Goal: Task Accomplishment & Management: Complete application form

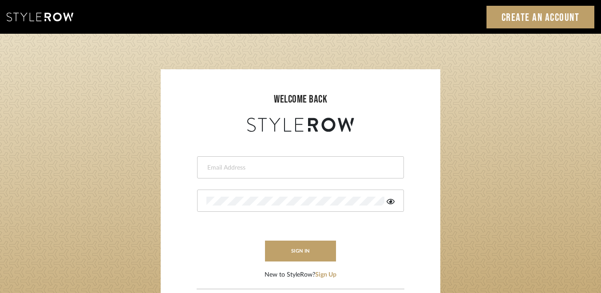
click at [330, 157] on div at bounding box center [300, 167] width 207 height 22
type input "alyssa@lysandnat.com"
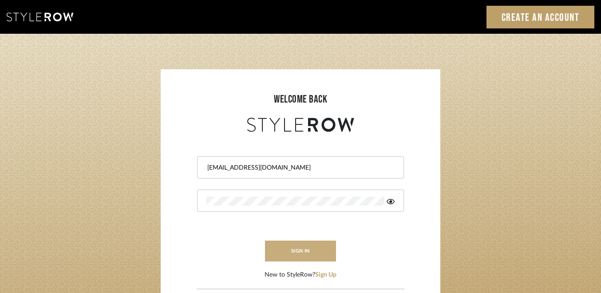
click at [294, 253] on button "sign in" at bounding box center [300, 251] width 71 height 21
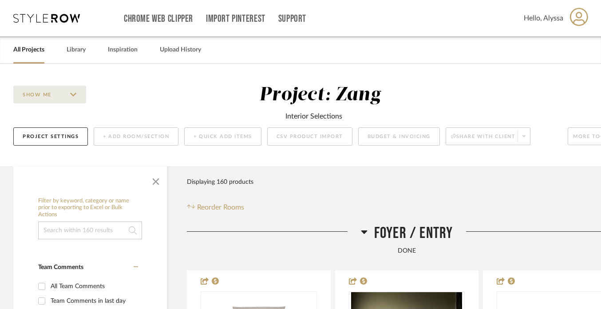
click at [42, 16] on icon at bounding box center [46, 18] width 67 height 9
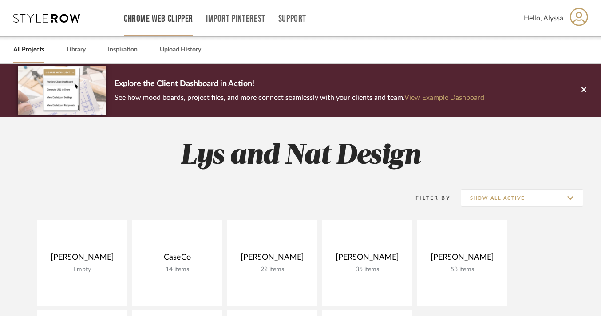
click at [162, 19] on link "Chrome Web Clipper" at bounding box center [158, 19] width 69 height 8
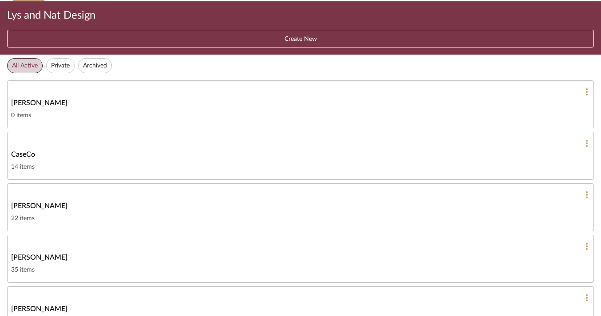
scroll to position [197, 0]
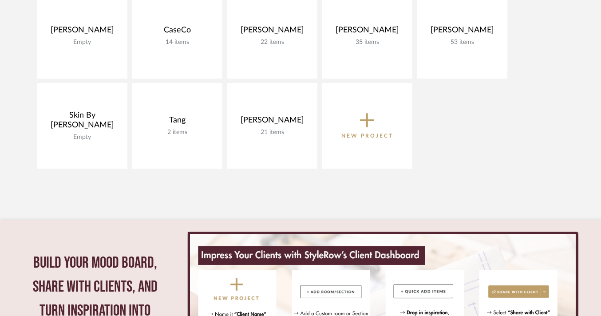
scroll to position [225, 0]
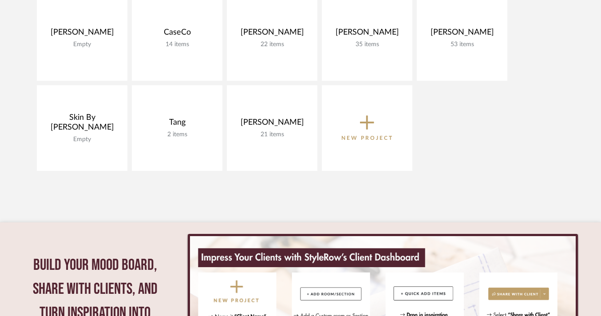
click at [376, 126] on span "New Project" at bounding box center [367, 127] width 52 height 29
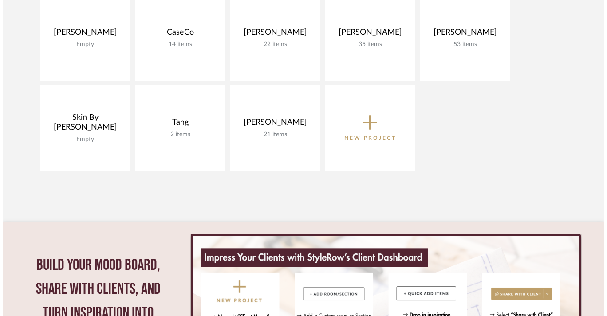
scroll to position [0, 0]
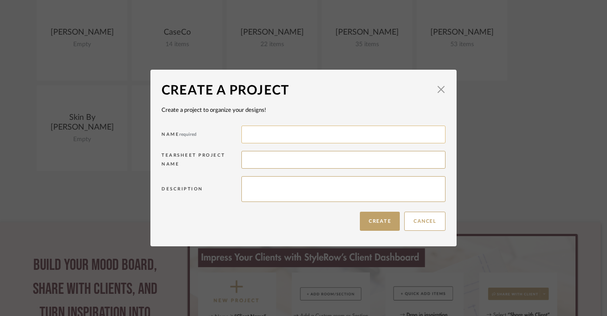
click at [314, 136] on input at bounding box center [343, 135] width 204 height 18
type input "[PERSON_NAME]"
click at [372, 225] on button "Create" at bounding box center [380, 221] width 40 height 19
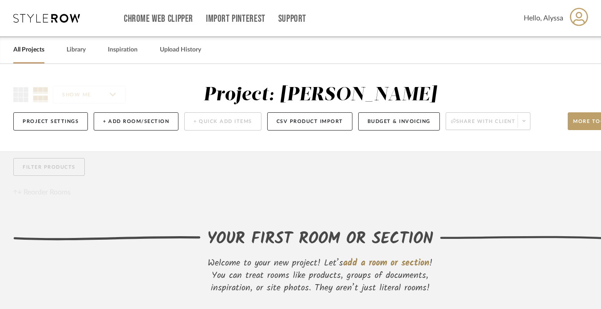
scroll to position [8, 0]
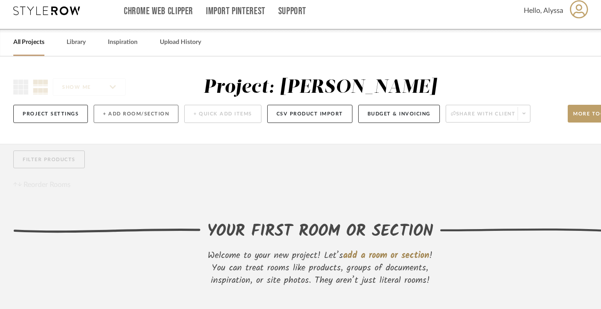
click at [143, 115] on button "+ Add Room/Section" at bounding box center [136, 114] width 85 height 18
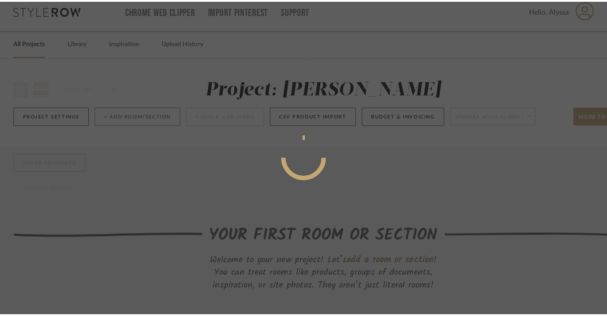
scroll to position [0, 0]
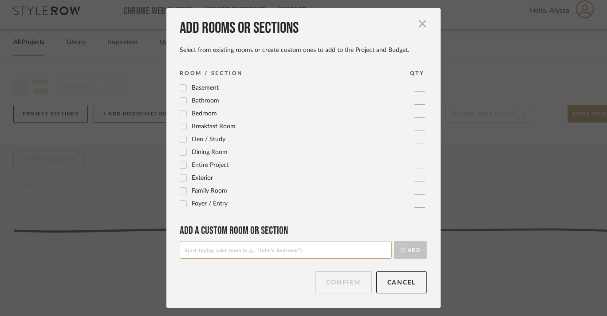
click at [180, 86] on icon at bounding box center [183, 88] width 6 height 6
click at [181, 114] on icon at bounding box center [184, 114] width 6 height 4
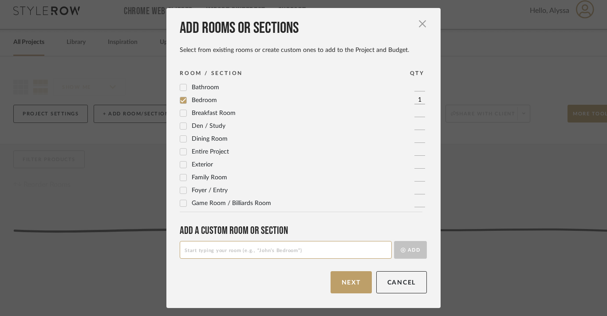
scroll to position [13, 0]
click at [180, 138] on icon at bounding box center [183, 139] width 6 height 6
click at [181, 152] on icon at bounding box center [184, 152] width 6 height 4
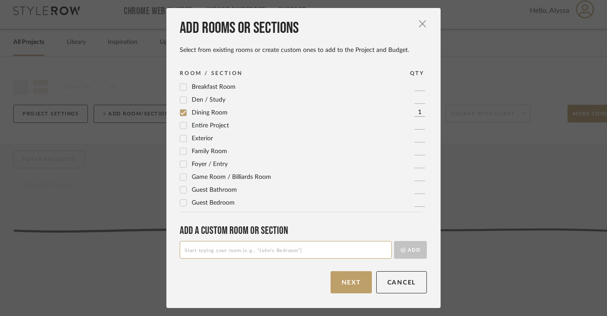
click at [181, 166] on icon at bounding box center [183, 164] width 6 height 6
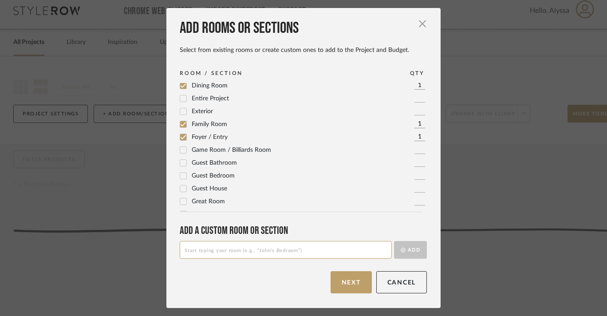
scroll to position [71, 0]
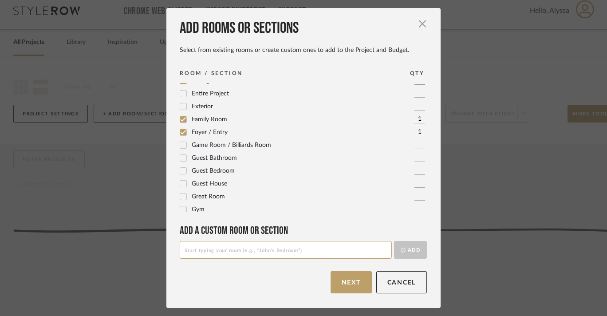
click at [180, 149] on div "Game Room / Billiards Room" at bounding box center [225, 145] width 91 height 11
click at [181, 146] on icon at bounding box center [184, 145] width 6 height 4
click at [180, 160] on icon at bounding box center [183, 158] width 6 height 6
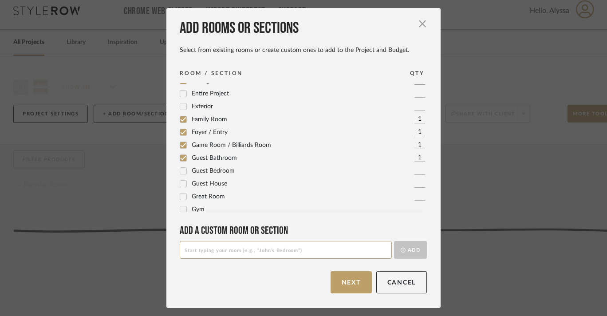
click at [180, 171] on icon at bounding box center [183, 171] width 6 height 6
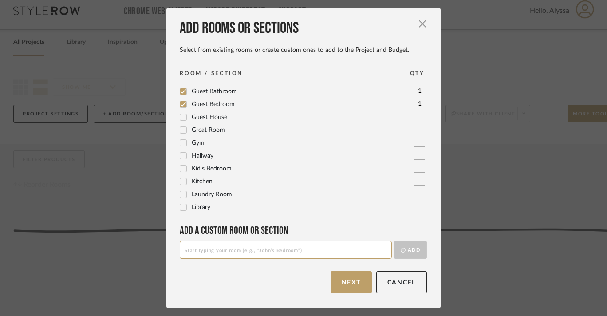
scroll to position [145, 0]
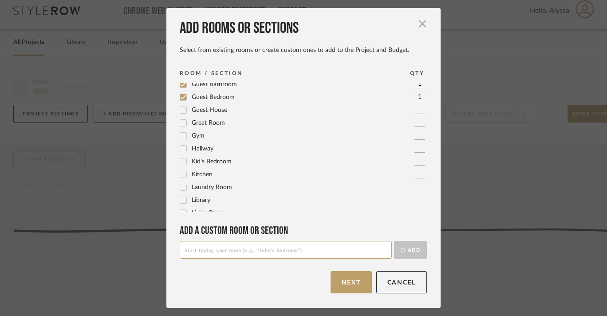
click at [180, 162] on icon at bounding box center [183, 161] width 6 height 6
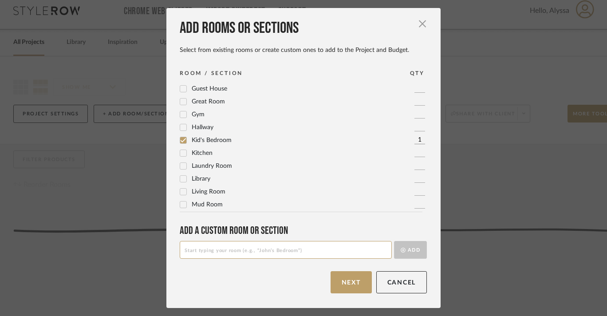
scroll to position [167, 0]
click at [180, 154] on icon at bounding box center [183, 153] width 6 height 6
click at [181, 166] on icon at bounding box center [184, 166] width 6 height 4
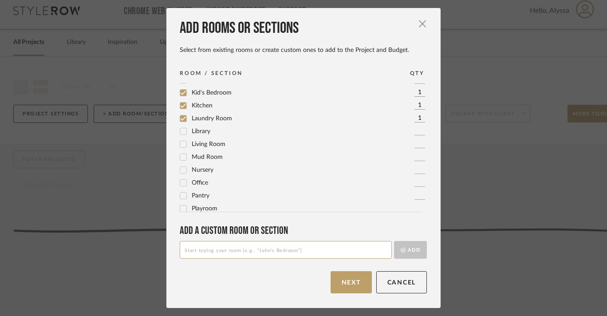
scroll to position [221, 0]
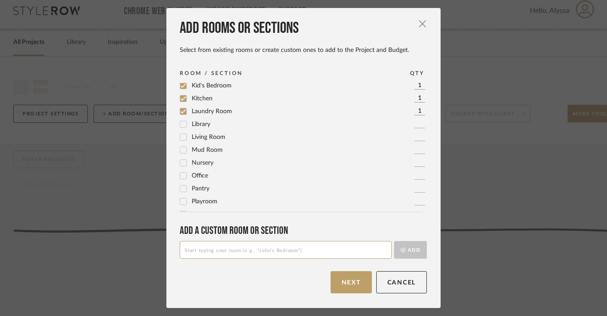
click at [182, 137] on icon at bounding box center [184, 137] width 6 height 4
click at [182, 176] on icon at bounding box center [183, 176] width 6 height 6
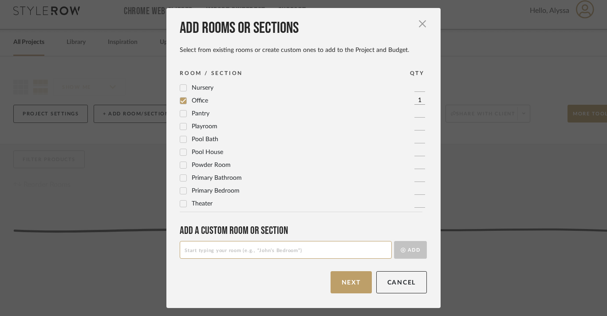
click at [180, 165] on icon at bounding box center [183, 165] width 6 height 6
click at [183, 177] on div at bounding box center [183, 177] width 7 height 7
click at [180, 191] on icon at bounding box center [183, 191] width 6 height 6
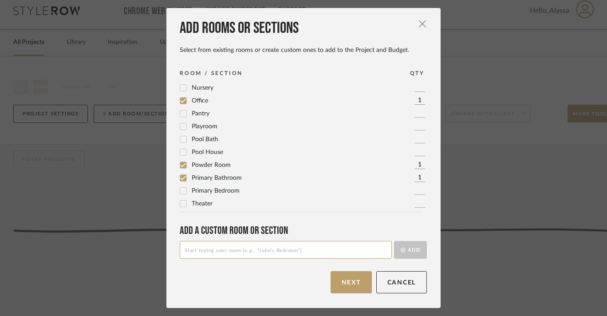
click at [181, 101] on icon at bounding box center [184, 101] width 6 height 4
click at [243, 250] on input at bounding box center [286, 250] width 212 height 18
type input "His Office"
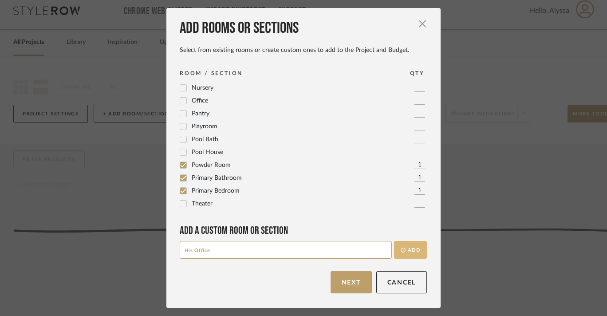
click at [414, 251] on button "Add" at bounding box center [410, 250] width 33 height 18
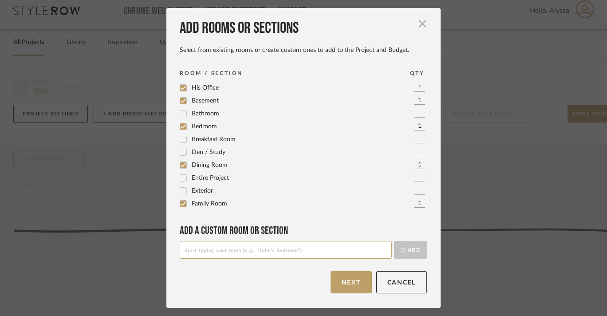
click at [297, 251] on input at bounding box center [286, 250] width 212 height 18
type input "Her Office"
click at [410, 252] on button "Add" at bounding box center [410, 250] width 33 height 18
click at [211, 251] on input at bounding box center [286, 250] width 212 height 18
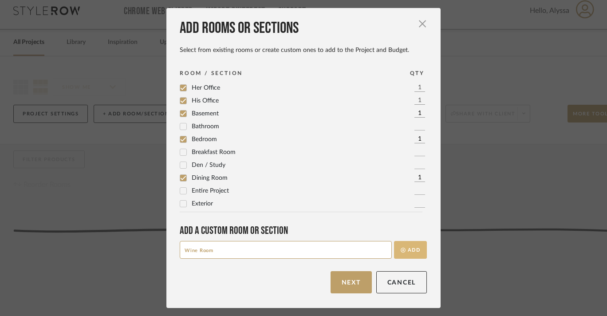
type input "Wine Room"
click at [410, 253] on button "Add" at bounding box center [410, 250] width 33 height 18
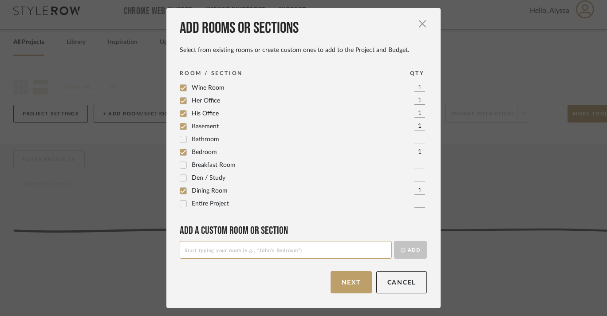
click at [282, 253] on input at bounding box center [286, 250] width 212 height 18
type input "Basement Bath"
click at [413, 254] on button "Add" at bounding box center [410, 250] width 33 height 18
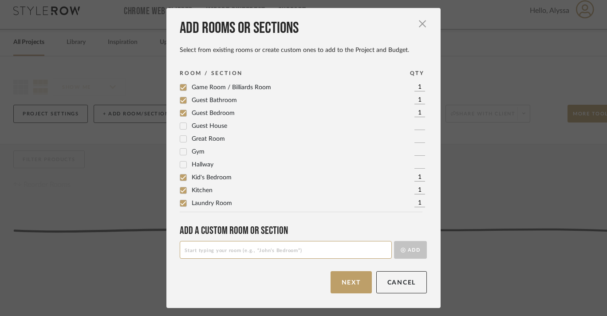
scroll to position [180, 0]
click at [225, 253] on input at bounding box center [286, 250] width 212 height 18
type input "Kid Bath"
click at [417, 250] on button "Add" at bounding box center [410, 250] width 33 height 18
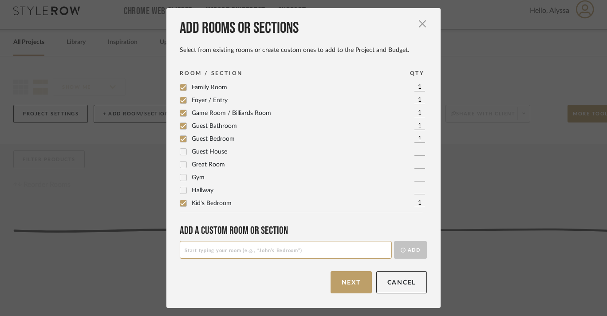
scroll to position [174, 0]
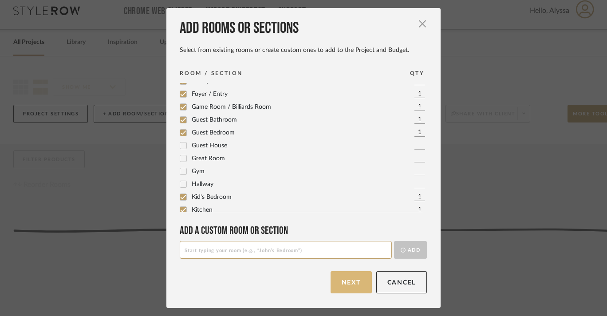
click at [354, 291] on button "Next" at bounding box center [351, 282] width 41 height 22
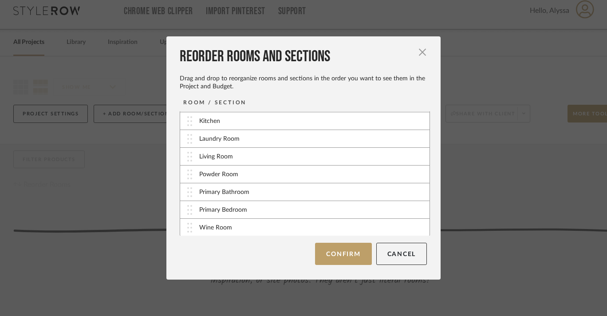
scroll to position [231, 0]
click at [341, 253] on button "Confirm" at bounding box center [343, 254] width 56 height 22
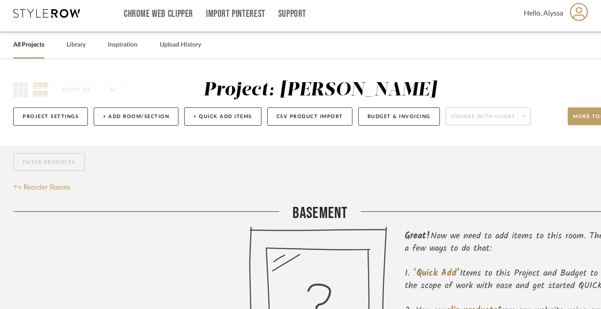
scroll to position [2, 0]
